Goal: Information Seeking & Learning: Learn about a topic

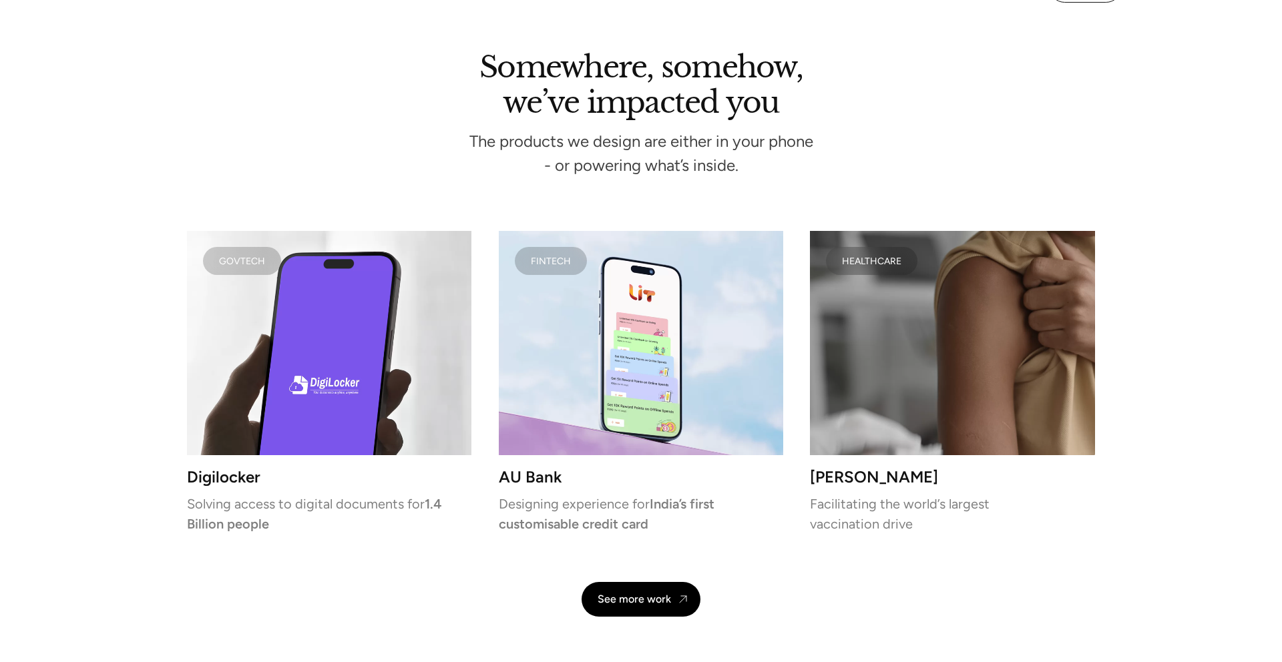
scroll to position [3175, 0]
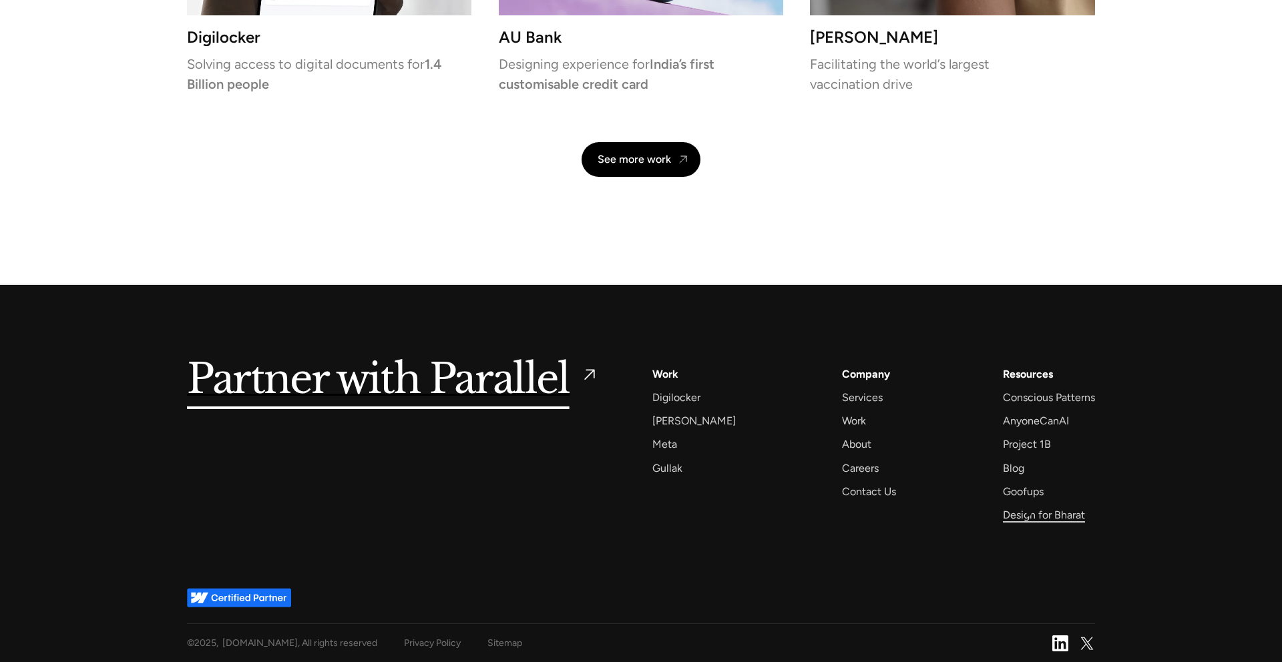
click at [1028, 514] on div "Design for Bharat" at bounding box center [1044, 515] width 82 height 18
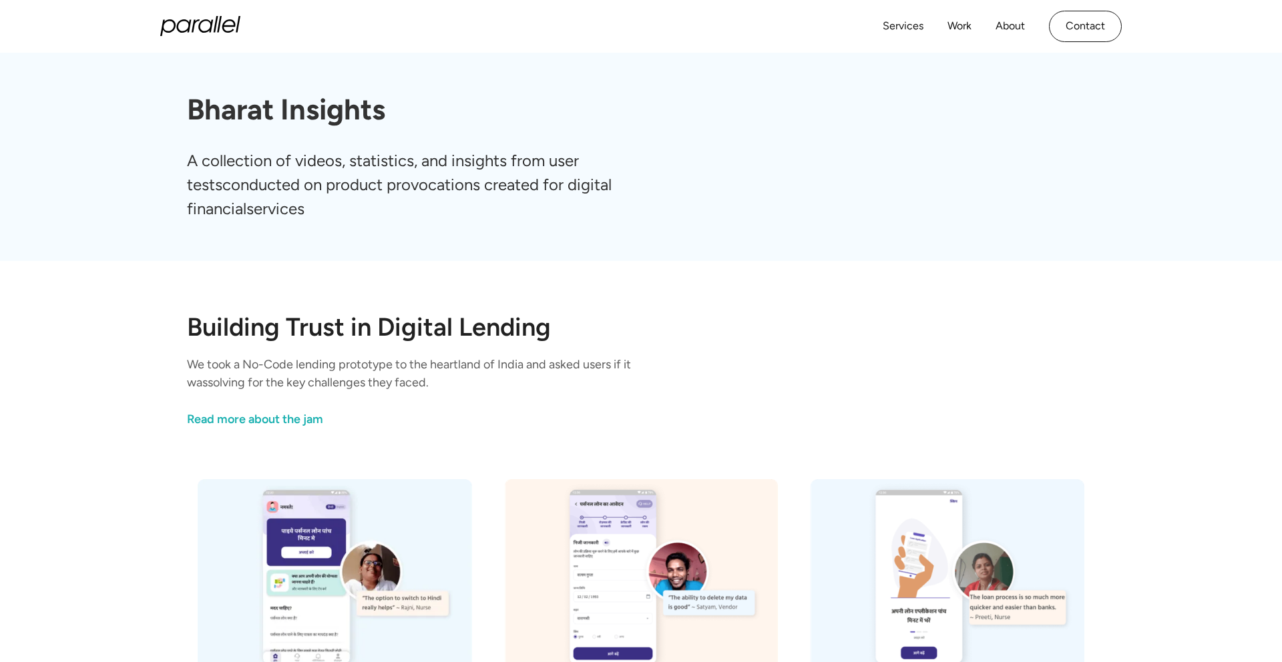
click at [192, 28] on icon "home" at bounding box center [196, 25] width 8 height 13
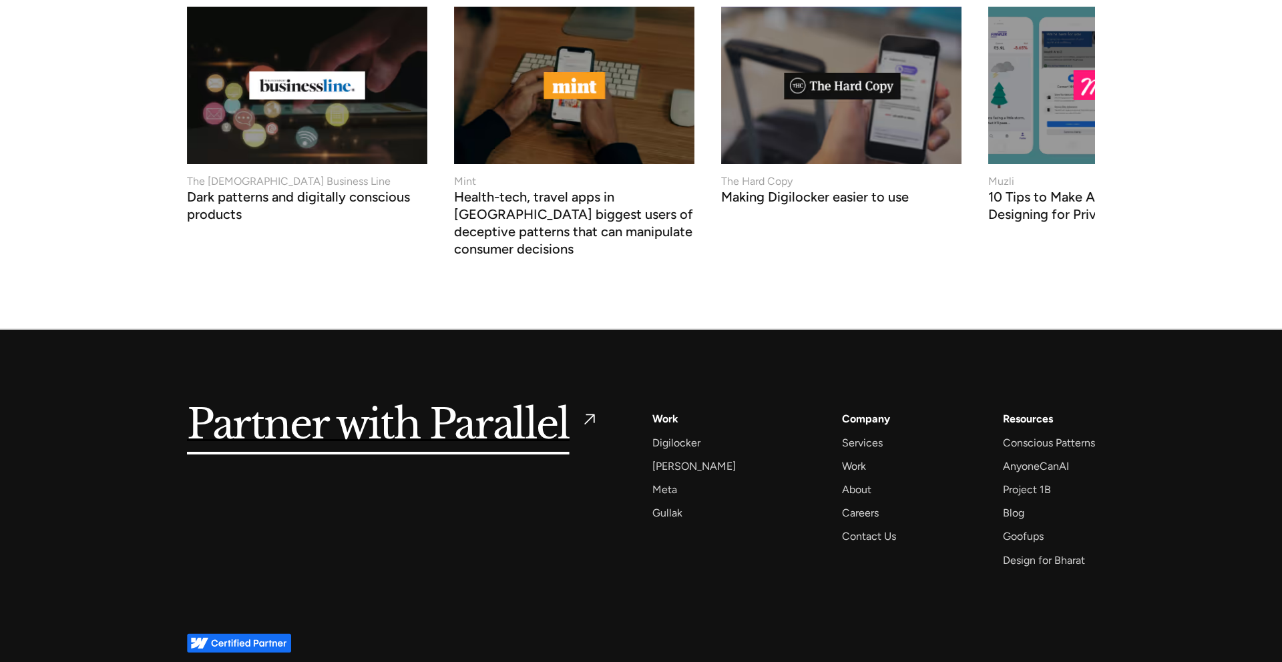
scroll to position [5695, 0]
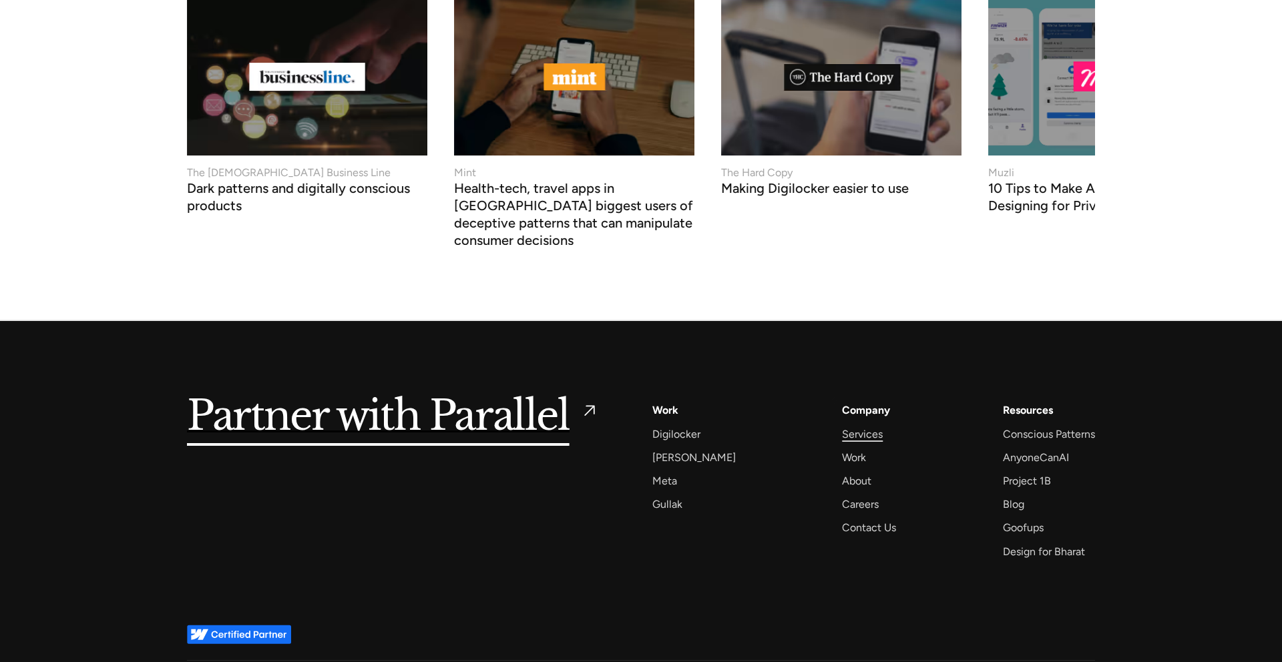
click at [842, 425] on div "Services" at bounding box center [862, 434] width 41 height 18
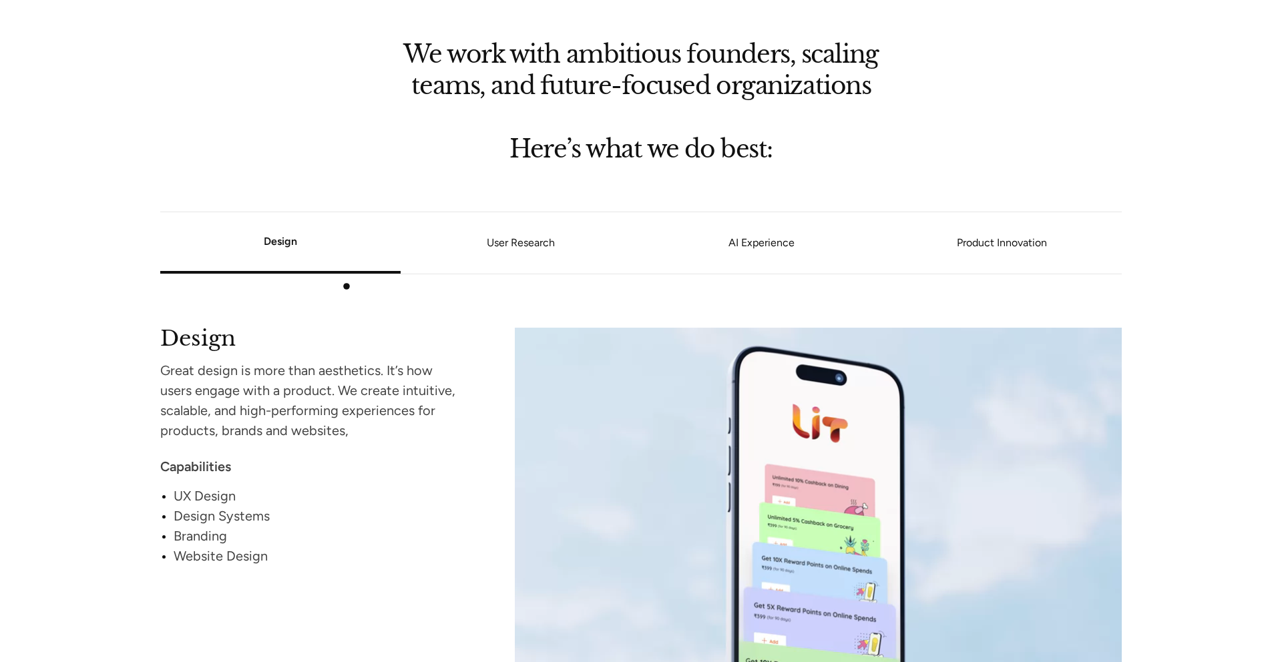
scroll to position [1141, 0]
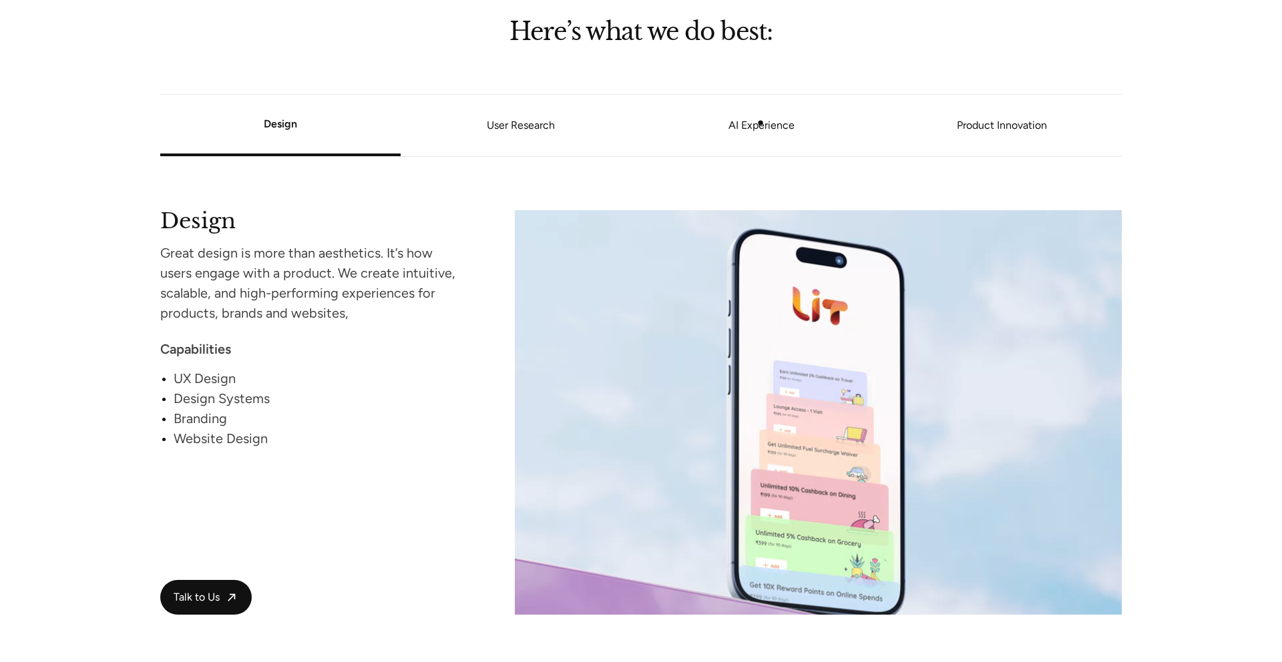
click at [760, 122] on link "AI Experience" at bounding box center [761, 126] width 240 height 8
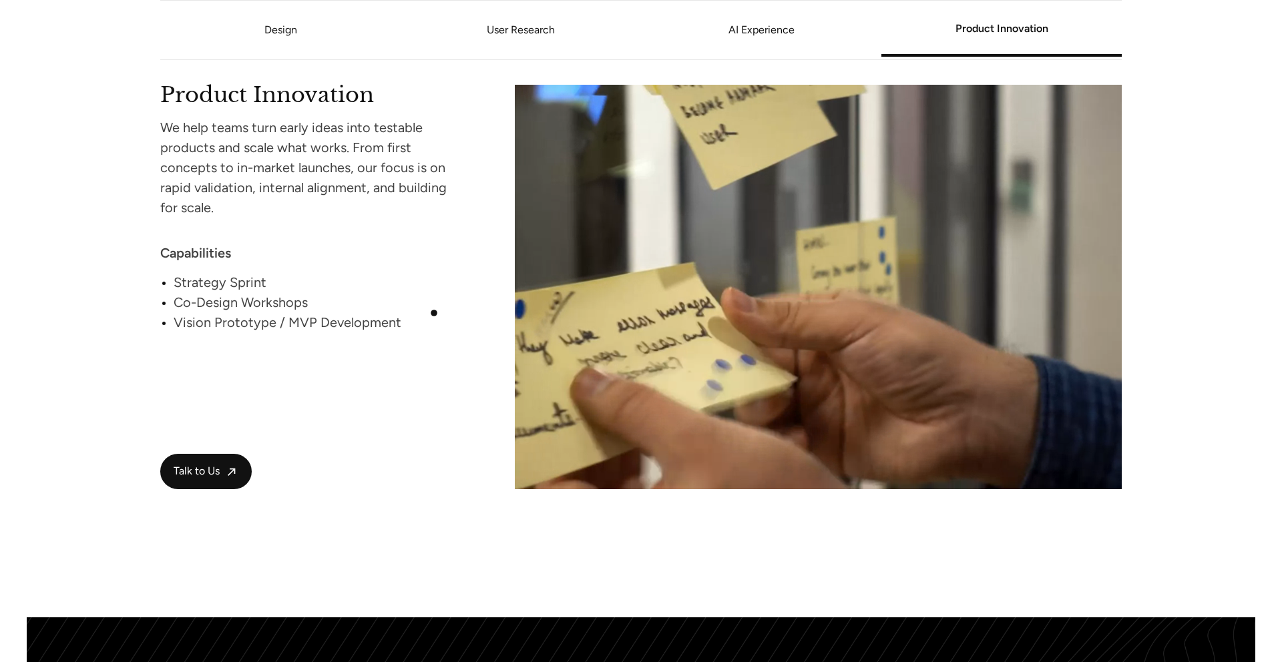
scroll to position [2805, 0]
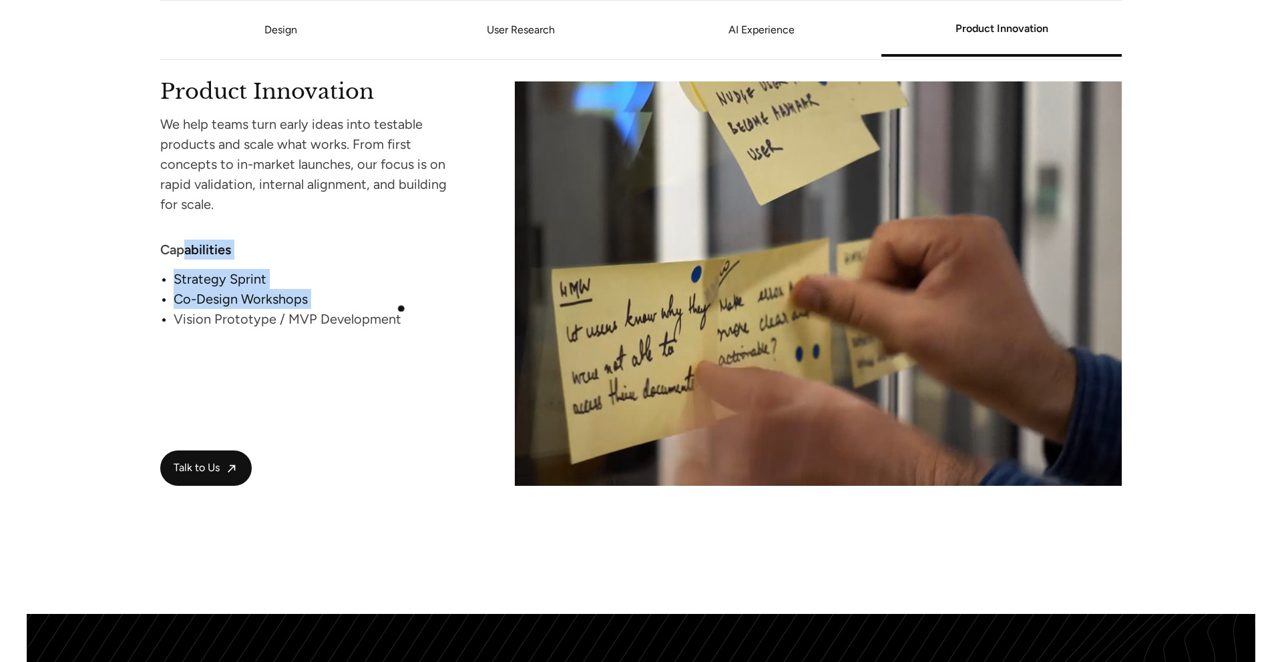
drag, startPoint x: 174, startPoint y: 321, endPoint x: 148, endPoint y: 238, distance: 87.6
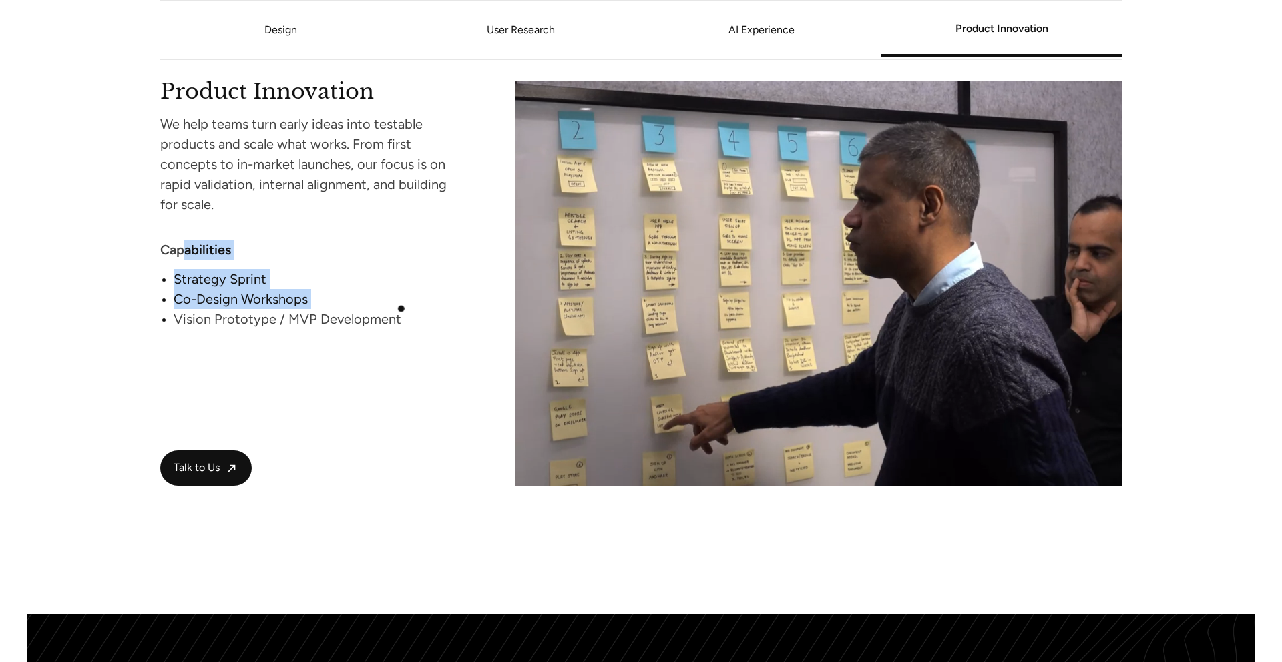
click at [160, 238] on div "Product Innovation We help teams turn early ideas into testable products and sc…" at bounding box center [312, 205] width 304 height 248
